Goal: Navigation & Orientation: Find specific page/section

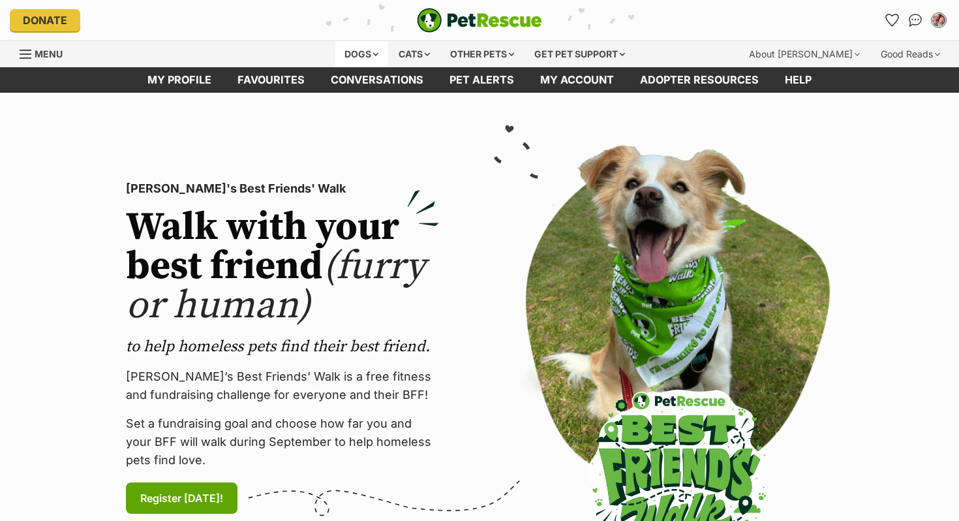
click at [361, 55] on div "Dogs" at bounding box center [361, 54] width 52 height 26
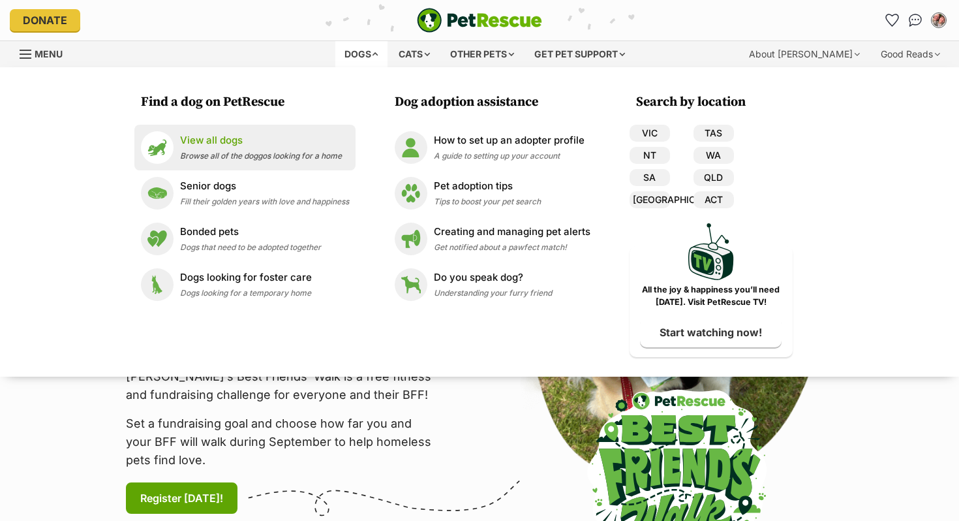
click at [196, 144] on p "View all dogs" at bounding box center [261, 140] width 162 height 15
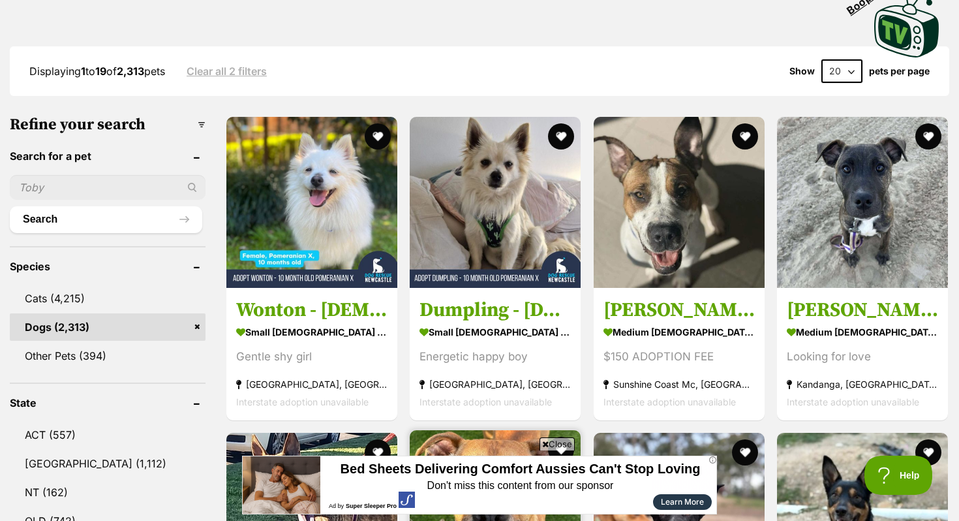
scroll to position [307, 0]
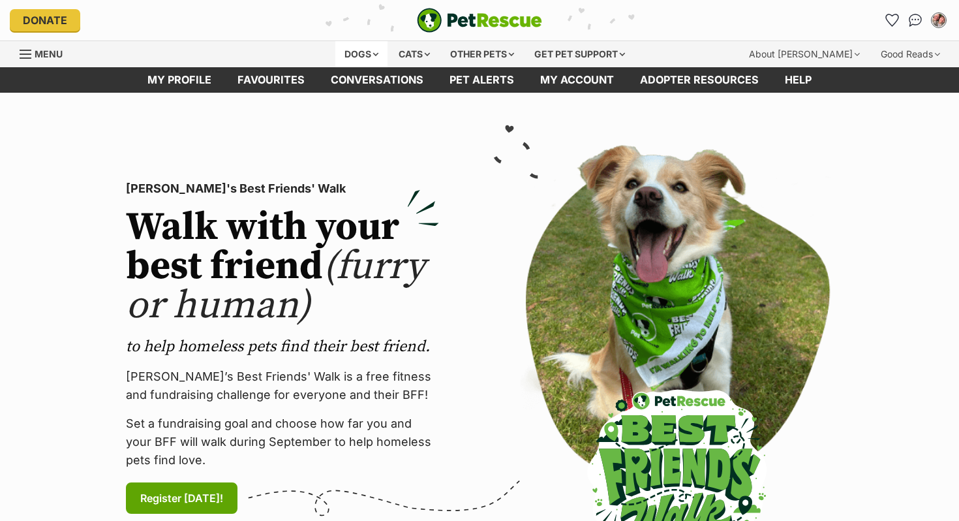
click at [339, 48] on div "Dogs" at bounding box center [361, 54] width 52 height 26
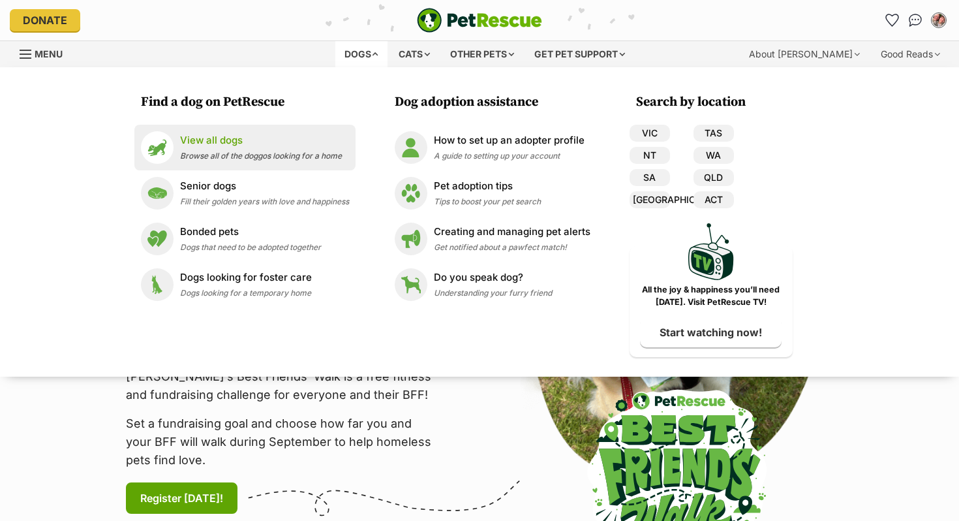
click at [260, 157] on span "Browse all of the doggos looking for a home" at bounding box center [261, 156] width 162 height 10
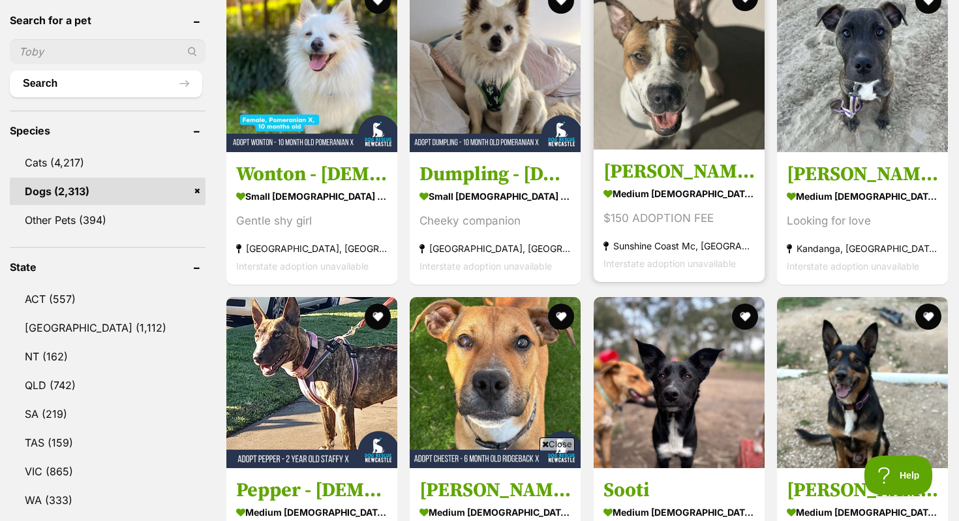
scroll to position [341, 0]
